Goal: Check status: Check status

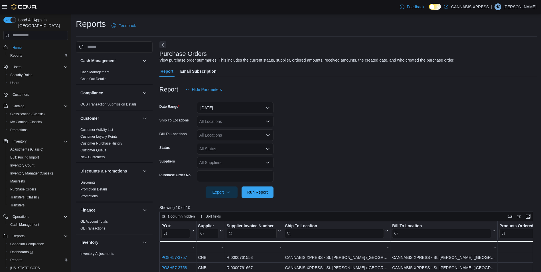
click at [263, 187] on span "Run Report" at bounding box center [257, 192] width 25 height 11
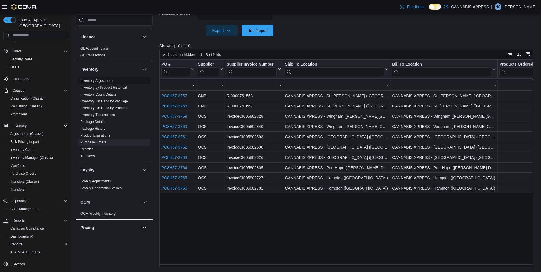
click at [98, 78] on span "Inventory Adjustments" at bounding box center [97, 80] width 34 height 5
click at [97, 80] on link "Inventory Adjustments" at bounding box center [97, 81] width 34 height 4
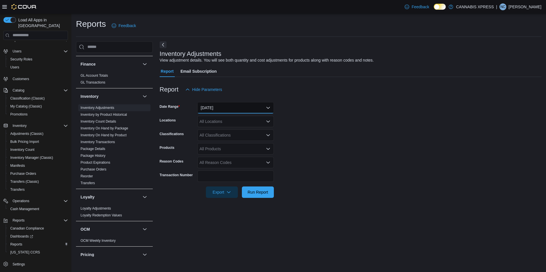
click at [236, 107] on button "[DATE]" at bounding box center [235, 107] width 76 height 11
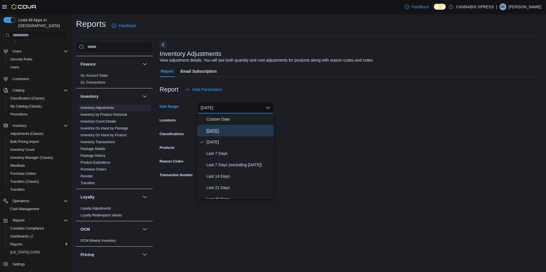
click at [215, 131] on span "[DATE]" at bounding box center [238, 130] width 65 height 7
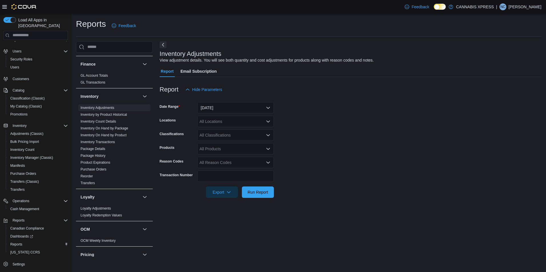
click at [406, 161] on form "Date Range [DATE] Locations All Locations Classifications All Classifications P…" at bounding box center [351, 146] width 382 height 103
click at [259, 192] on span "Run Report" at bounding box center [257, 192] width 21 height 6
click at [330, 130] on form "Date Range [DATE] Locations All Locations Classifications All Classifications P…" at bounding box center [348, 146] width 377 height 103
click at [375, 105] on form "Date Range [DATE] Locations All Locations Classifications All Classifications P…" at bounding box center [348, 146] width 377 height 103
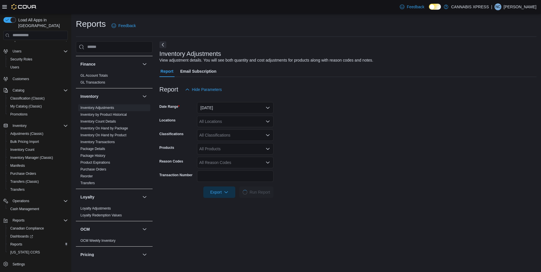
click at [375, 108] on form "Date Range [DATE] Locations All Locations Classifications All Classifications P…" at bounding box center [348, 146] width 377 height 103
click at [327, 173] on form "Date Range [DATE] Locations All Locations Classifications All Classifications P…" at bounding box center [348, 146] width 377 height 103
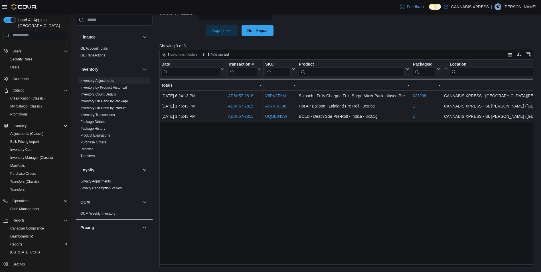
click at [253, 204] on div "Date Click to view column header actions Transaction # Click to view column hea…" at bounding box center [349, 164] width 378 height 208
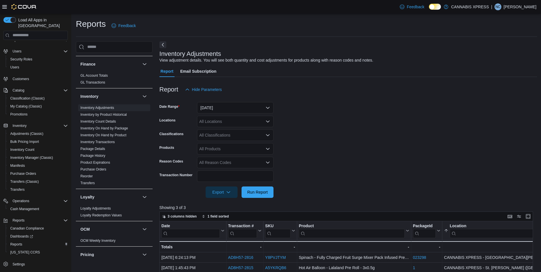
drag, startPoint x: 456, startPoint y: 79, endPoint x: 358, endPoint y: 78, distance: 98.2
click at [456, 79] on div at bounding box center [349, 80] width 378 height 7
click at [448, 108] on form "Date Range [DATE] Locations All Locations Classifications All Classifications P…" at bounding box center [349, 146] width 378 height 103
